Goal: Transaction & Acquisition: Purchase product/service

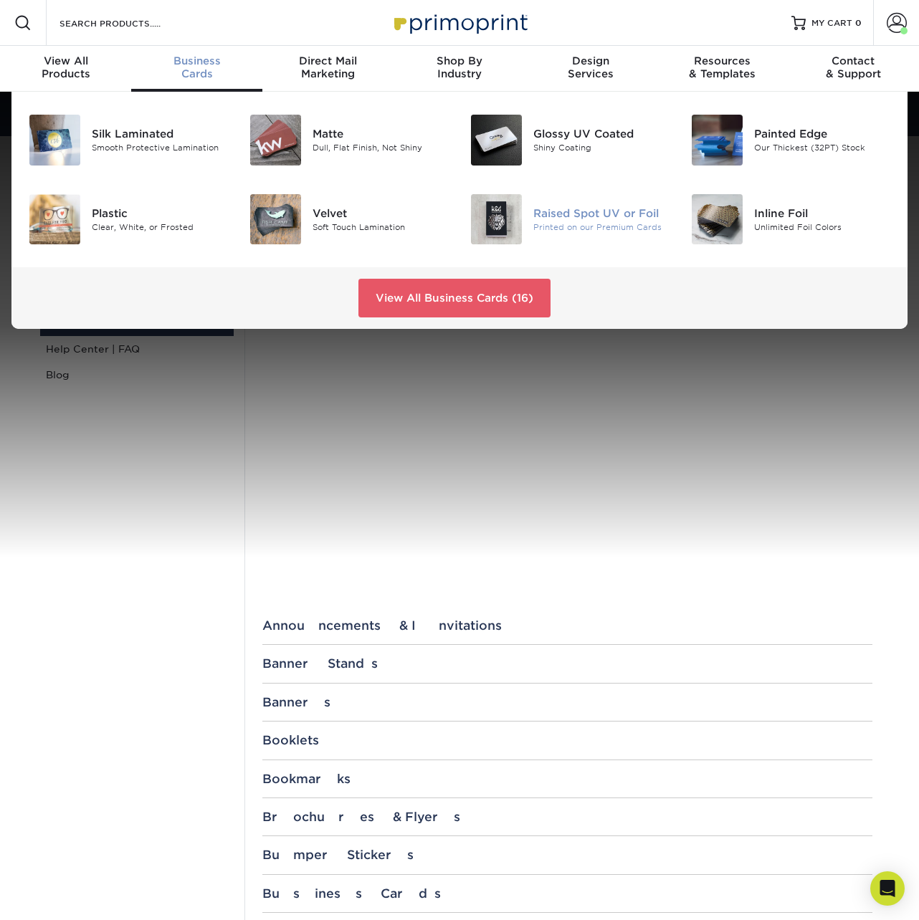
click at [532, 214] on div at bounding box center [496, 219] width 74 height 51
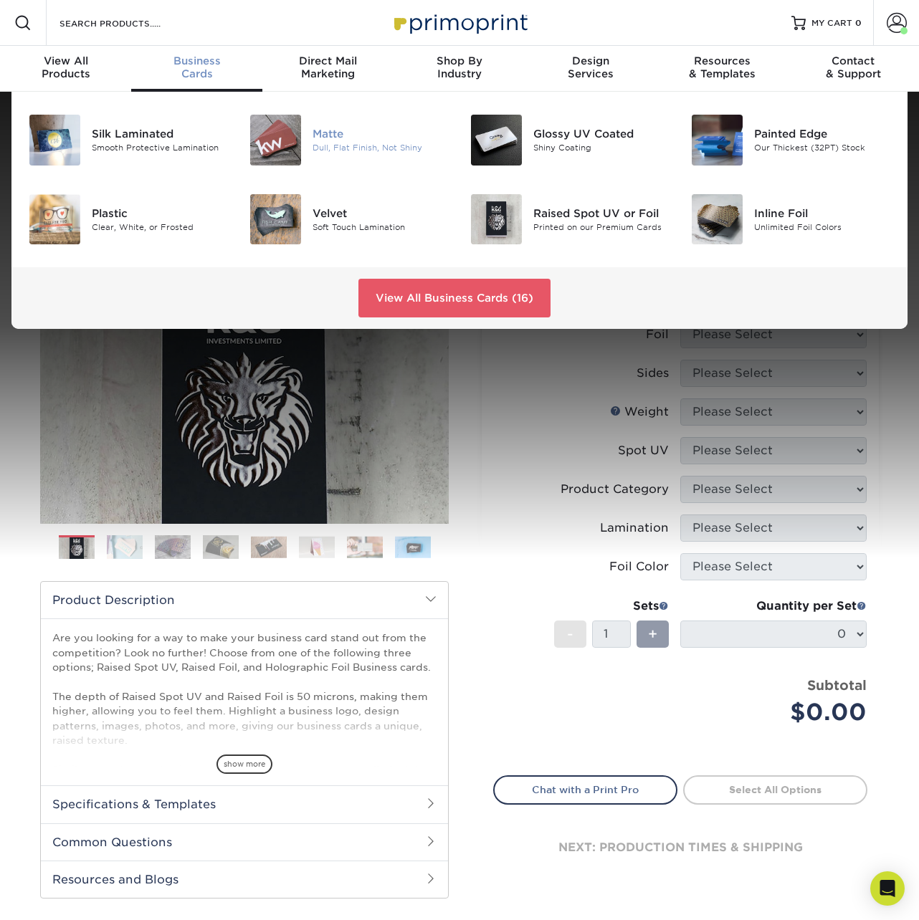
click at [302, 139] on div at bounding box center [276, 140] width 74 height 51
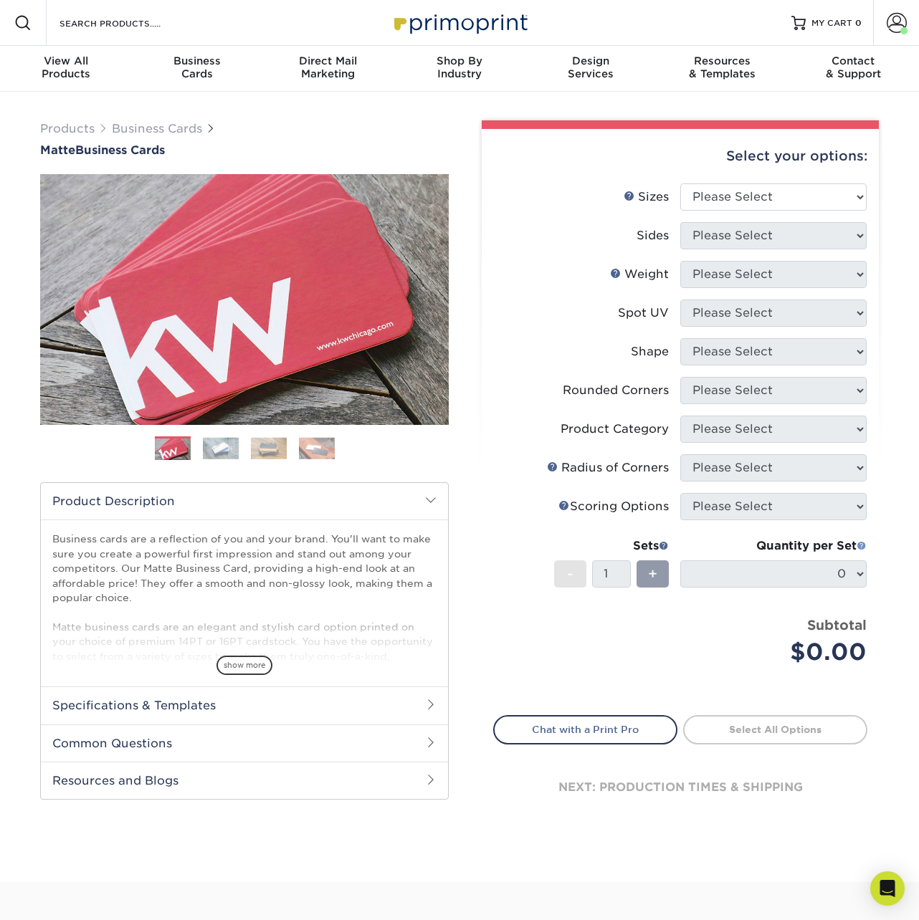
click at [861, 548] on span at bounding box center [861, 545] width 10 height 10
